Goal: Task Accomplishment & Management: Manage account settings

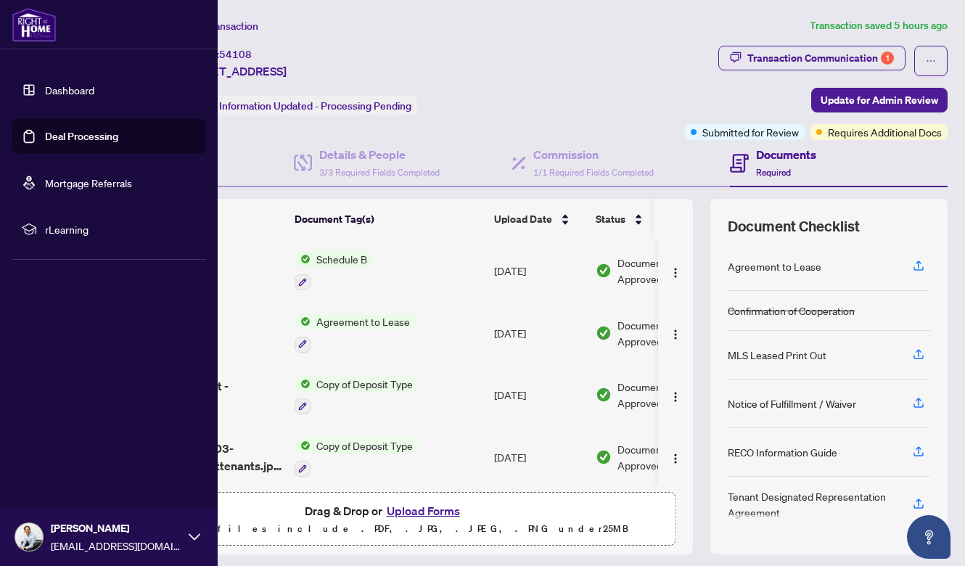
click at [45, 92] on link "Dashboard" at bounding box center [69, 89] width 49 height 13
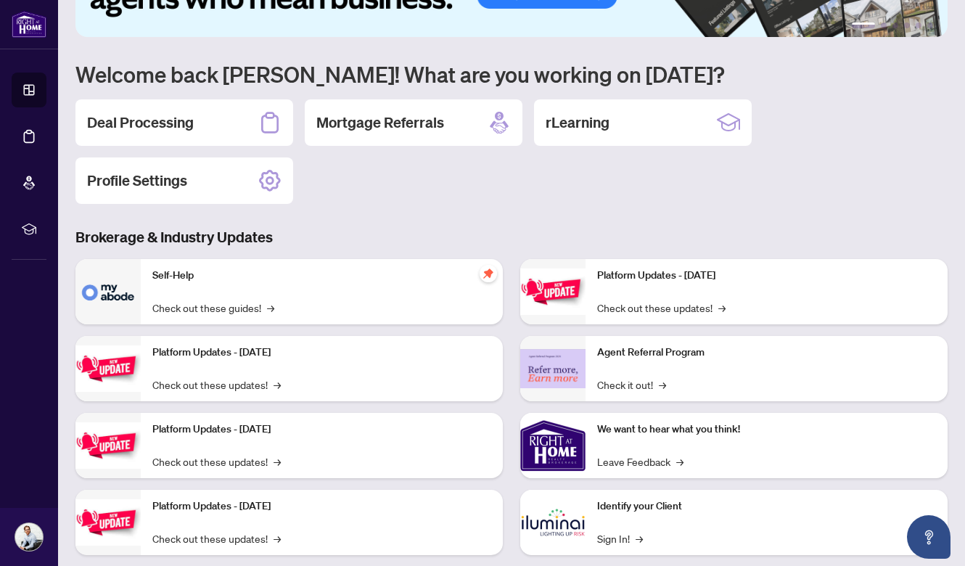
scroll to position [76, 0]
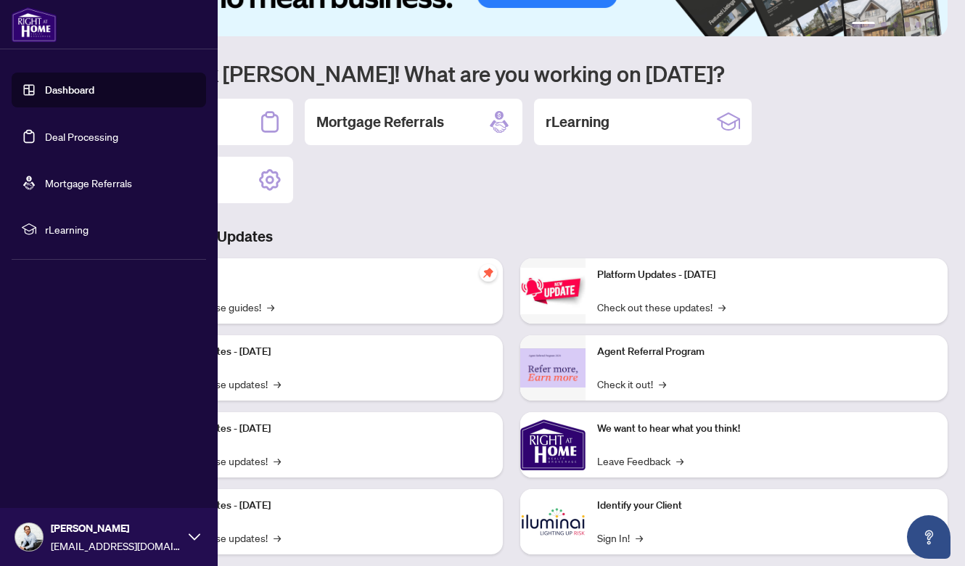
click at [45, 137] on link "Deal Processing" at bounding box center [81, 136] width 73 height 13
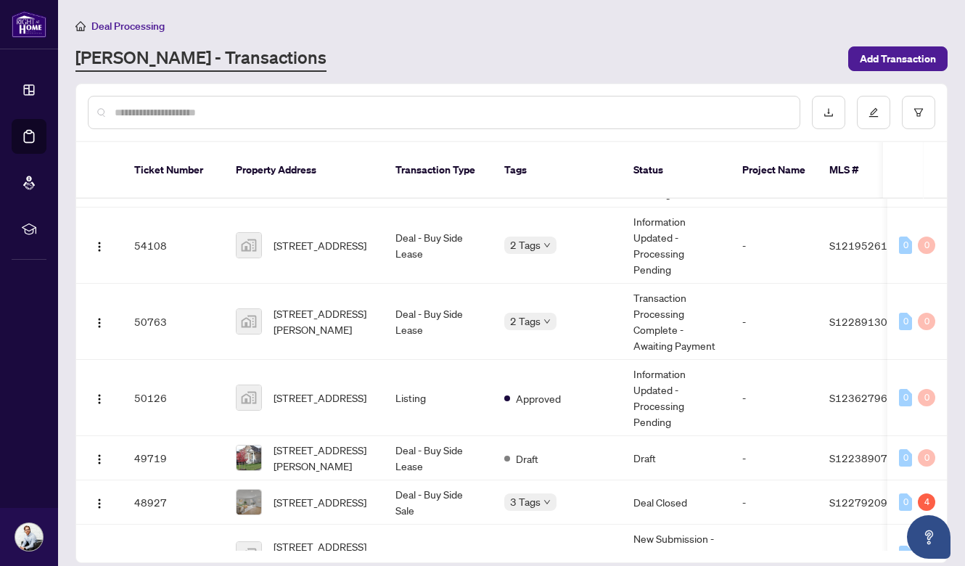
scroll to position [205, 0]
click at [342, 395] on span "[STREET_ADDRESS]" at bounding box center [319, 397] width 93 height 16
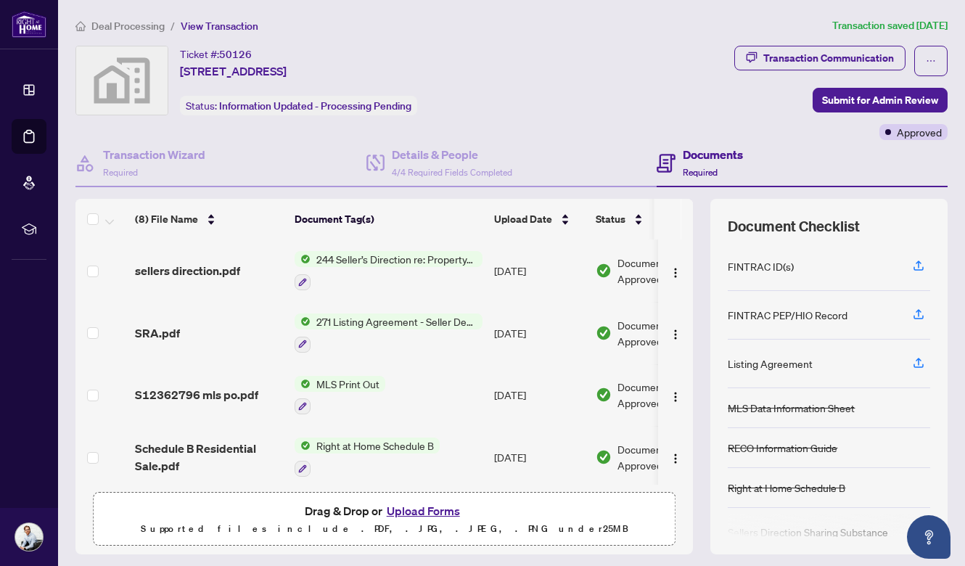
click at [439, 508] on button "Upload Forms" at bounding box center [423, 510] width 82 height 19
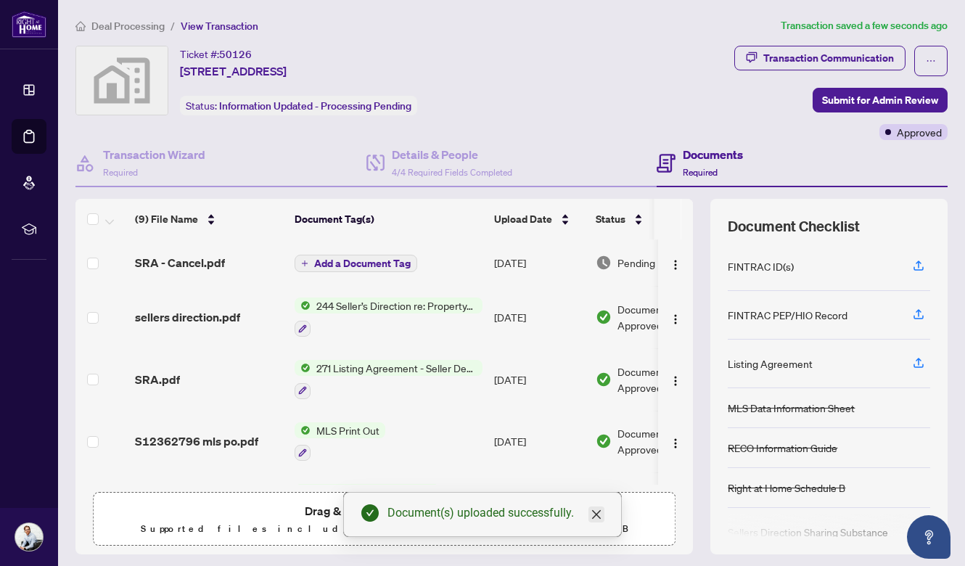
click at [601, 511] on icon "close" at bounding box center [596, 514] width 12 height 12
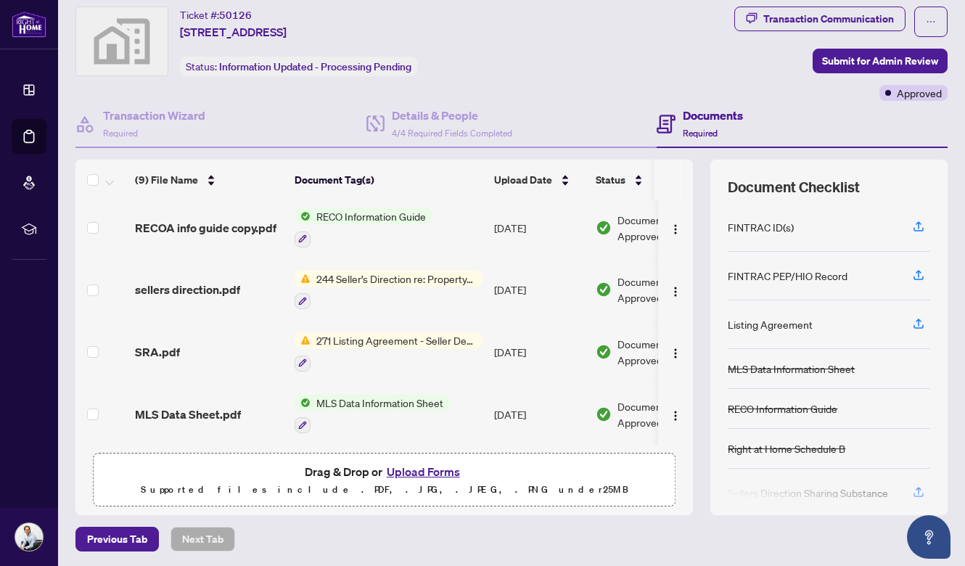
scroll to position [300, 0]
